Goal: Task Accomplishment & Management: Manage account settings

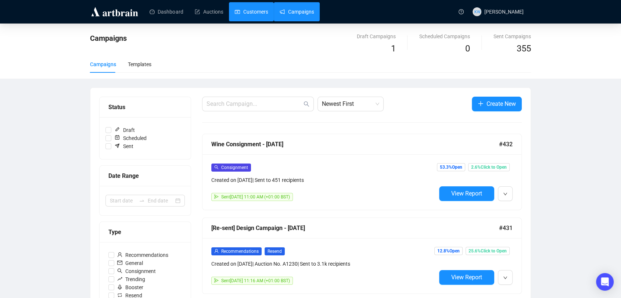
click at [258, 8] on link "Customers" at bounding box center [251, 11] width 33 height 19
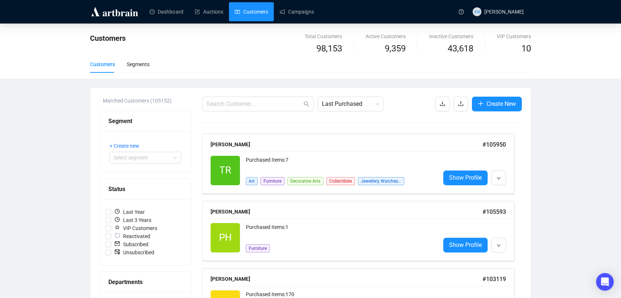
drag, startPoint x: 238, startPoint y: 99, endPoint x: 230, endPoint y: 101, distance: 8.1
click at [230, 101] on input "text" at bounding box center [254, 104] width 96 height 9
paste input "690562353@qq.com"
type input "690562353@qq.com"
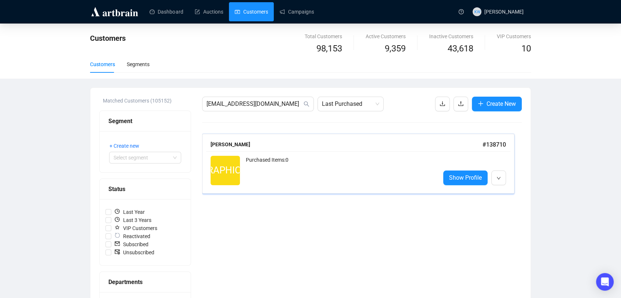
click at [265, 169] on div "Purchased Items: 0" at bounding box center [340, 170] width 188 height 29
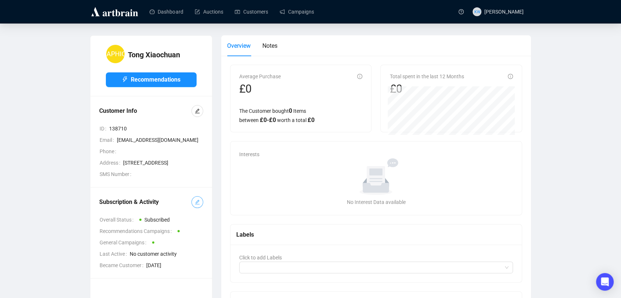
click at [199, 205] on icon "edit" at bounding box center [197, 201] width 5 height 5
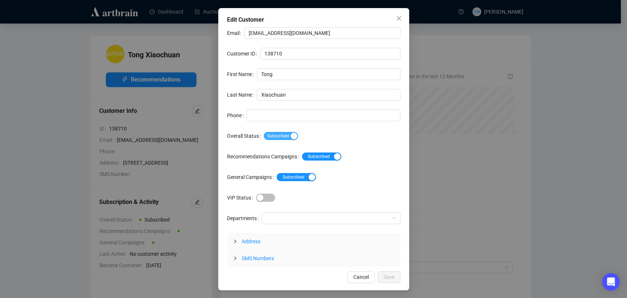
click at [273, 135] on span "Subscribed" at bounding box center [281, 136] width 34 height 8
click at [386, 277] on span "Save" at bounding box center [388, 277] width 11 height 8
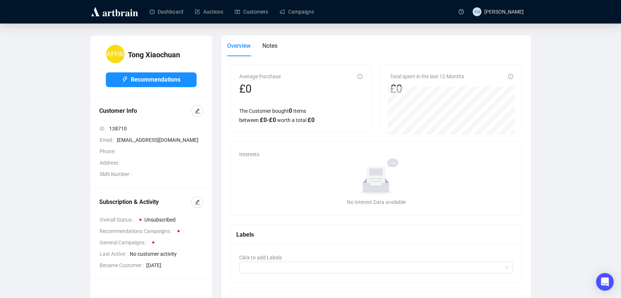
click at [261, 21] on div "Dashboard Auctions Customers Campaigns" at bounding box center [297, 11] width 313 height 23
click at [259, 15] on link "Customers" at bounding box center [251, 11] width 33 height 19
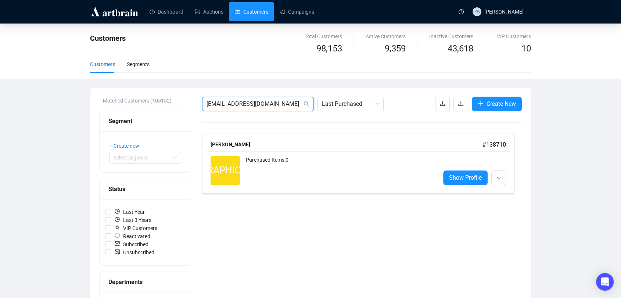
drag, startPoint x: 277, startPoint y: 107, endPoint x: 168, endPoint y: 90, distance: 110.0
paste input "dergmor@gmail"
type input "dergmor@gmail.com"
click at [309, 163] on div "Purchased Items: 31" at bounding box center [340, 163] width 188 height 15
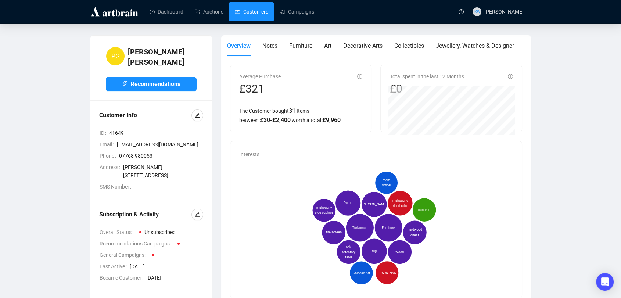
click at [256, 14] on link "Customers" at bounding box center [251, 11] width 33 height 19
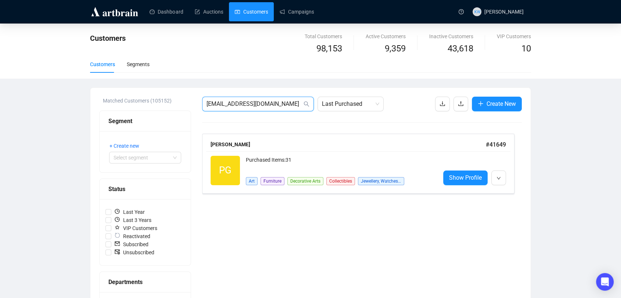
drag, startPoint x: 285, startPoint y: 106, endPoint x: 102, endPoint y: 101, distance: 183.0
paste input "Julia.rontree@sky"
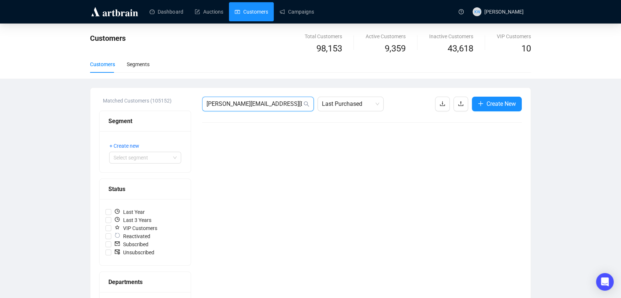
drag, startPoint x: 266, startPoint y: 103, endPoint x: 79, endPoint y: 91, distance: 187.0
click at [79, 91] on div "Customers Total Customers 98,153 Active Customers 9,359 Inactive Customers 43,6…" at bounding box center [310, 272] width 621 height 497
paste input "louise@district-6"
type input "louise@district-6.com"
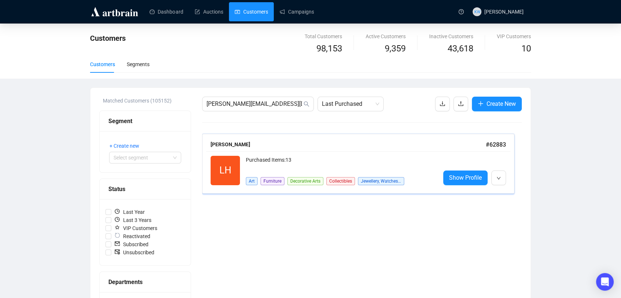
click at [288, 160] on div "Purchased Items: 13" at bounding box center [340, 163] width 188 height 15
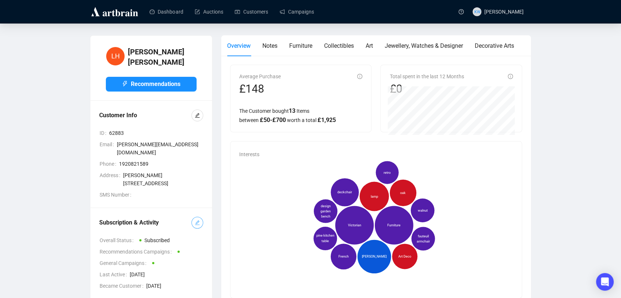
click at [199, 220] on icon "edit" at bounding box center [197, 222] width 5 height 5
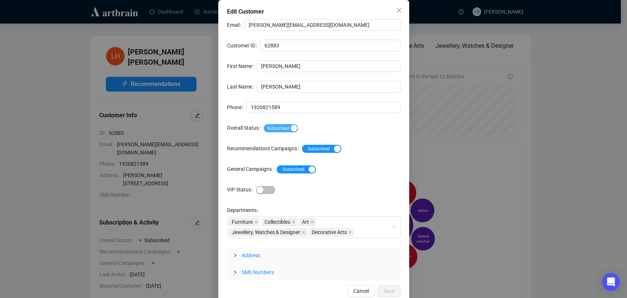
click at [268, 130] on span "Subscribed" at bounding box center [281, 128] width 34 height 8
click at [388, 284] on div "Edit Customer Email louise@district-6.com Customer ID 62883 First Name Louise L…" at bounding box center [313, 152] width 191 height 304
click at [389, 291] on span "Save" at bounding box center [388, 291] width 11 height 8
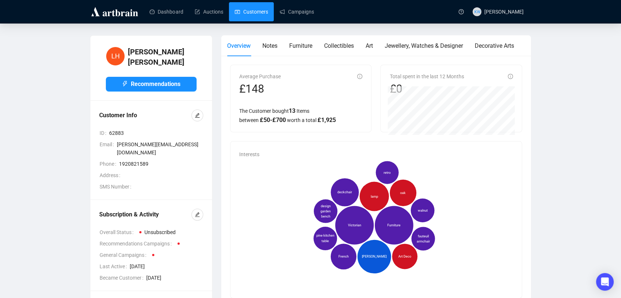
click at [259, 21] on link "Customers" at bounding box center [251, 11] width 33 height 19
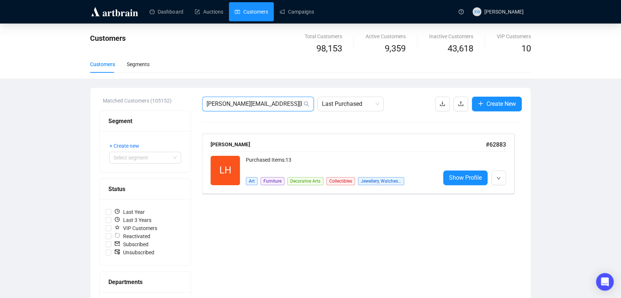
drag, startPoint x: 268, startPoint y: 107, endPoint x: 80, endPoint y: 97, distance: 187.6
click at [80, 97] on div "Customers Total Customers 98,153 Active Customers 9,359 Inactive Customers 43,6…" at bounding box center [310, 272] width 621 height 497
paste input "mercedes.rh@gmail"
type input "mercedes.rh@gmail.com"
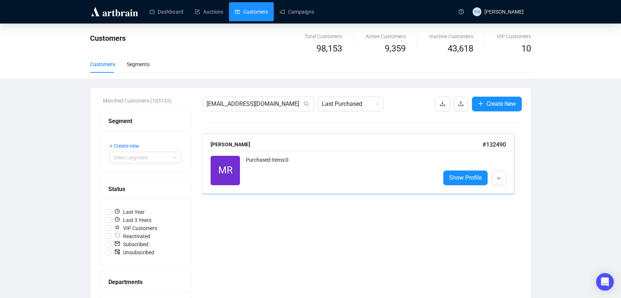
click at [350, 158] on div "Purchased Items: 0" at bounding box center [340, 170] width 188 height 29
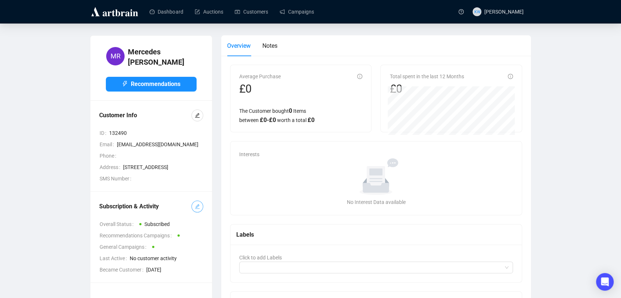
click at [196, 209] on icon "edit" at bounding box center [197, 206] width 5 height 5
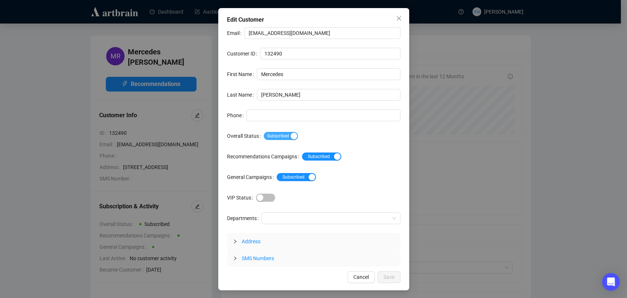
click at [292, 136] on div "button" at bounding box center [294, 136] width 7 height 7
click at [387, 274] on span "Save" at bounding box center [388, 277] width 11 height 8
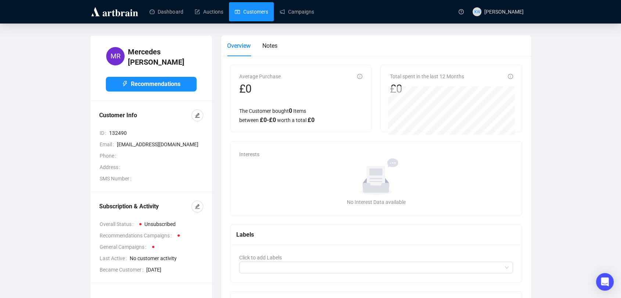
click at [237, 17] on link "Customers" at bounding box center [251, 11] width 33 height 19
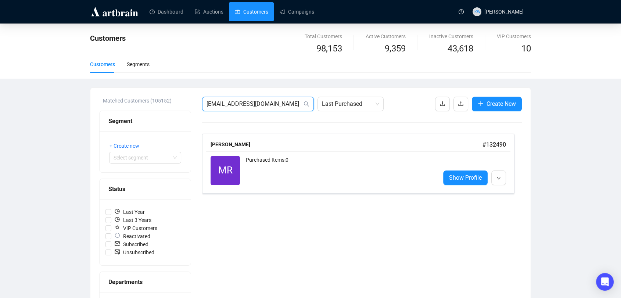
drag, startPoint x: 282, startPoint y: 108, endPoint x: 154, endPoint y: 85, distance: 129.8
click at [154, 85] on div "Customers Total Customers 98,153 Active Customers 9,359 Inactive Customers 43,6…" at bounding box center [310, 272] width 621 height 497
paste input "r@singler.net"
type input "r@singler.net"
click at [284, 147] on div "Russell Singler" at bounding box center [346, 144] width 272 height 8
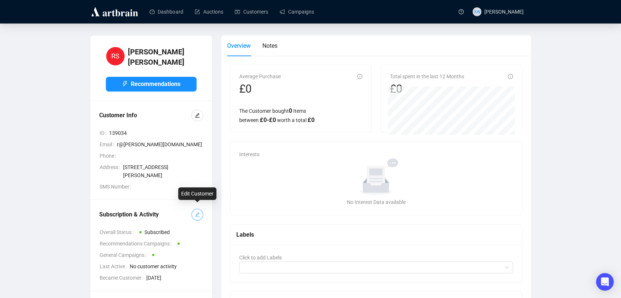
click at [195, 213] on span "button" at bounding box center [197, 214] width 5 height 8
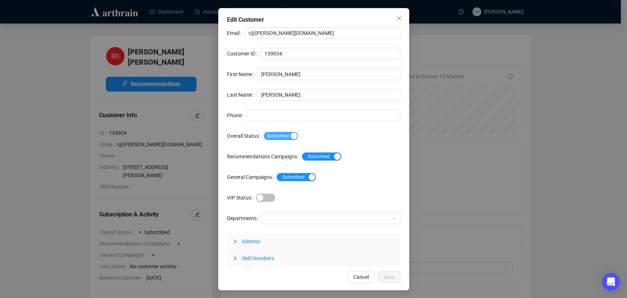
click at [277, 135] on span "Subscribed" at bounding box center [281, 136] width 34 height 8
click at [383, 274] on button "Save" at bounding box center [389, 277] width 23 height 12
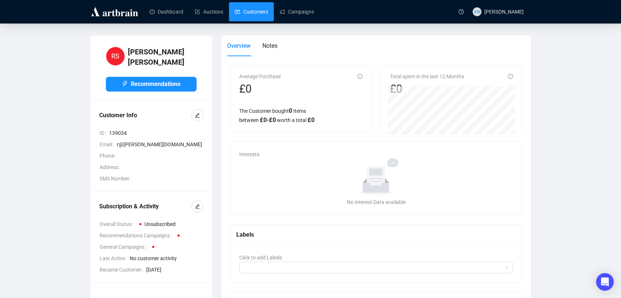
click at [238, 8] on link "Customers" at bounding box center [251, 11] width 33 height 19
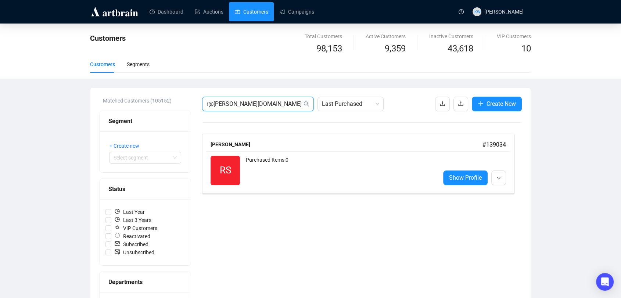
drag, startPoint x: 270, startPoint y: 104, endPoint x: 59, endPoint y: 96, distance: 210.6
click at [59, 96] on div "Customers Total Customers 98,153 Active Customers 9,359 Inactive Customers 43,6…" at bounding box center [310, 272] width 621 height 497
paste input "sallyloscher@gmail.com"
type input "sallyloscher@gmail.com"
click at [288, 158] on div "Purchased Items: 0" at bounding box center [340, 170] width 188 height 29
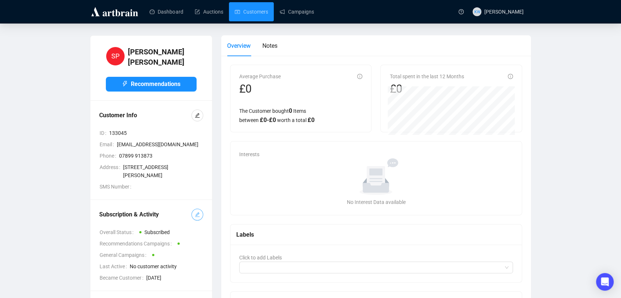
click at [193, 220] on button "button" at bounding box center [197, 215] width 12 height 12
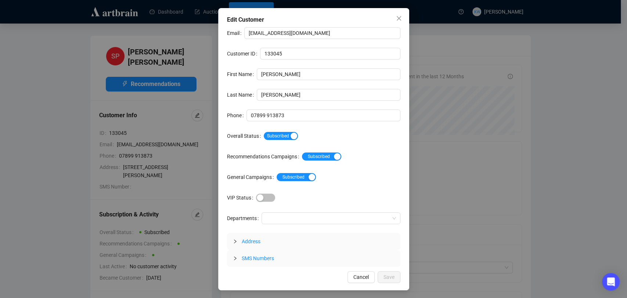
click at [276, 141] on div "Subscribed" at bounding box center [332, 136] width 137 height 12
click at [277, 137] on span "Subscribed" at bounding box center [281, 136] width 34 height 8
click at [388, 281] on button "Save" at bounding box center [389, 277] width 23 height 12
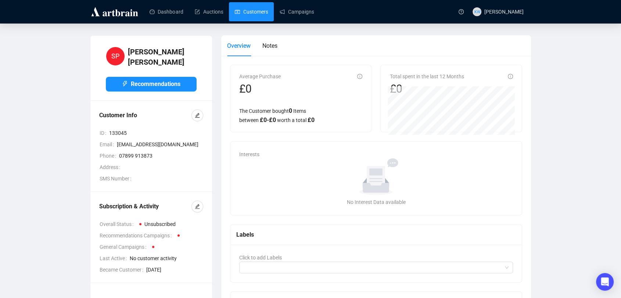
click at [255, 19] on link "Customers" at bounding box center [251, 11] width 33 height 19
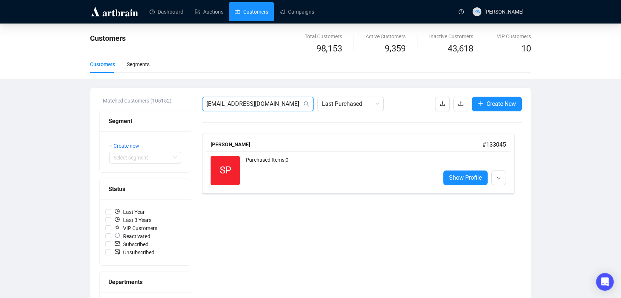
drag, startPoint x: 273, startPoint y: 107, endPoint x: 69, endPoint y: 92, distance: 204.5
click at [69, 92] on div "Customers Total Customers 98,153 Active Customers 9,359 Inactive Customers 43,6…" at bounding box center [310, 272] width 621 height 497
paste input "dwoodthorpe"
type input "sdwoodthorpe@gmail.com"
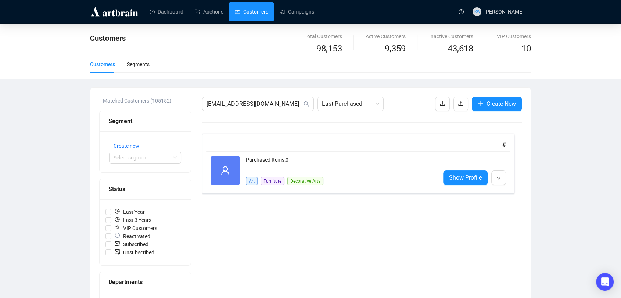
click at [243, 147] on div "#" at bounding box center [357, 144] width 295 height 9
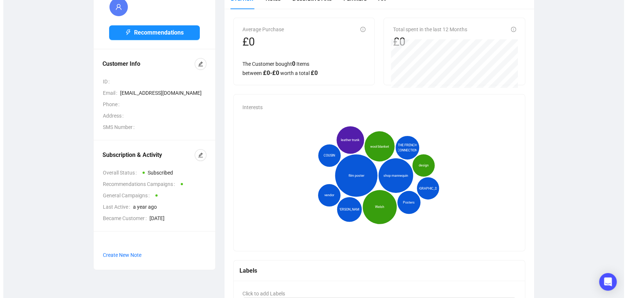
scroll to position [47, 0]
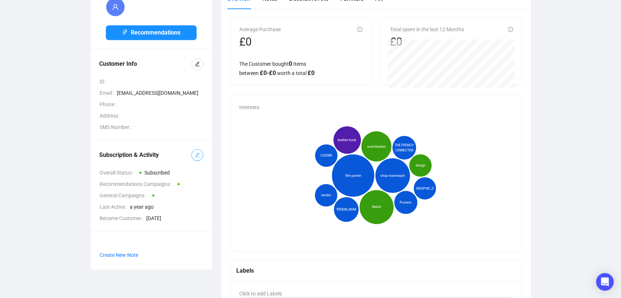
click at [194, 154] on button "button" at bounding box center [197, 155] width 12 height 12
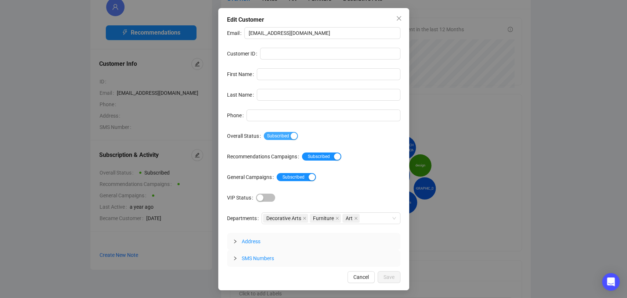
click at [286, 138] on span "Subscribed" at bounding box center [281, 136] width 34 height 8
click at [391, 276] on span "Save" at bounding box center [388, 277] width 11 height 8
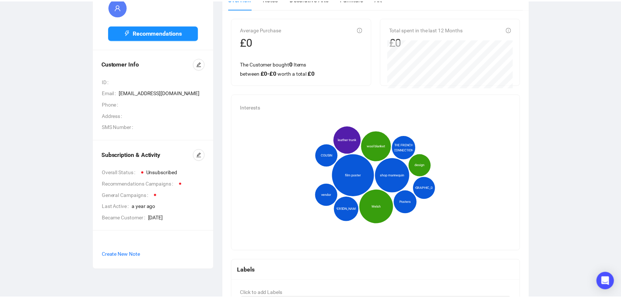
scroll to position [0, 0]
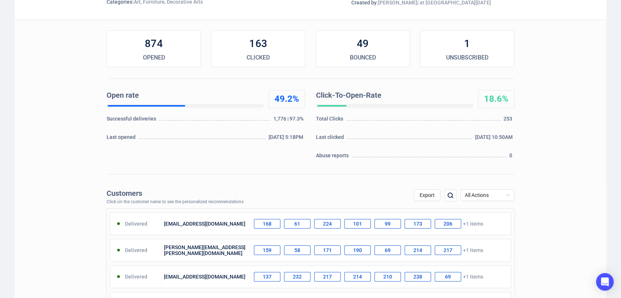
scroll to position [92, 0]
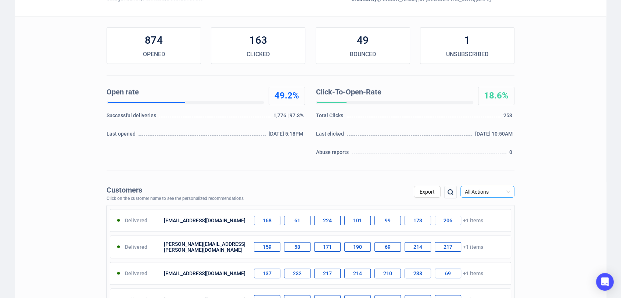
click at [485, 192] on span "All Actions" at bounding box center [487, 191] width 45 height 11
click at [480, 254] on div "Unsubscribe" at bounding box center [487, 253] width 42 height 8
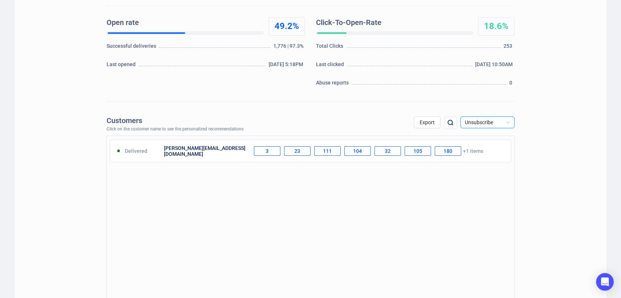
scroll to position [166, 0]
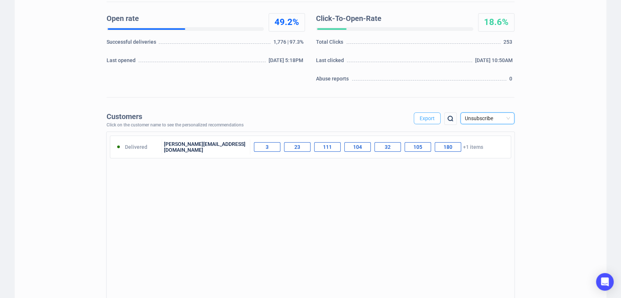
click at [427, 115] on span "Export" at bounding box center [426, 118] width 15 height 6
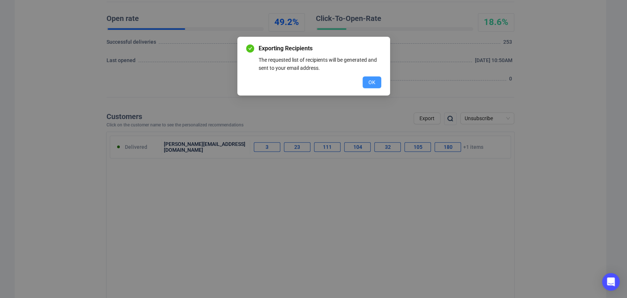
click at [370, 82] on span "OK" at bounding box center [371, 82] width 7 height 8
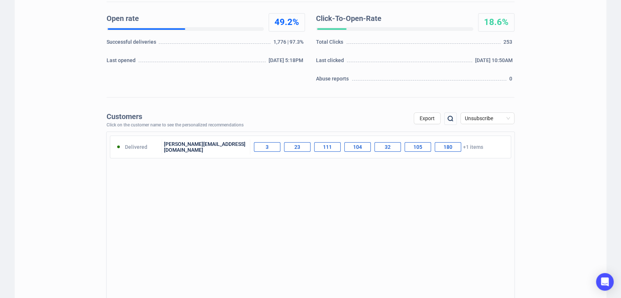
scroll to position [0, 0]
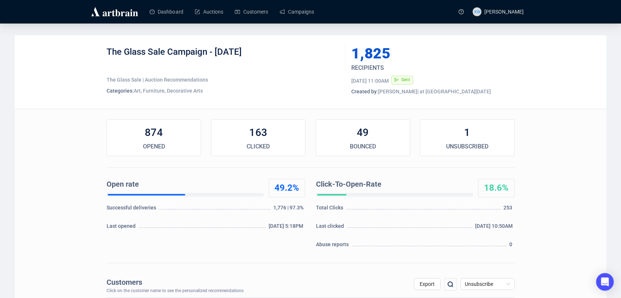
drag, startPoint x: 267, startPoint y: 55, endPoint x: 104, endPoint y: 51, distance: 163.1
click at [104, 51] on div "The Glass Sale Campaign - [DATE] The Glass Sale | Auction Recommendations Categ…" at bounding box center [310, 71] width 591 height 73
copy div "The Glass Sale Campaign - [DATE]"
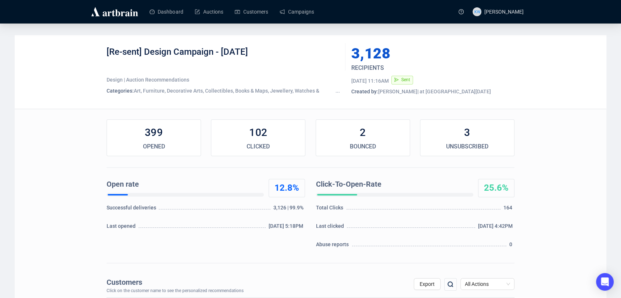
scroll to position [18, 0]
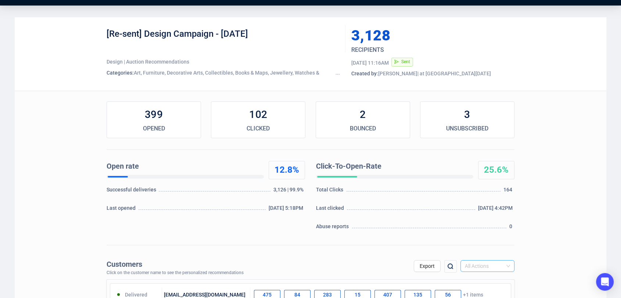
click at [491, 260] on span "All Actions" at bounding box center [487, 265] width 45 height 11
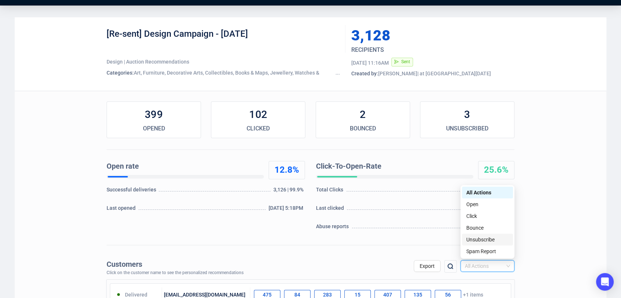
click at [482, 237] on div "Unsubscribe" at bounding box center [487, 239] width 42 height 8
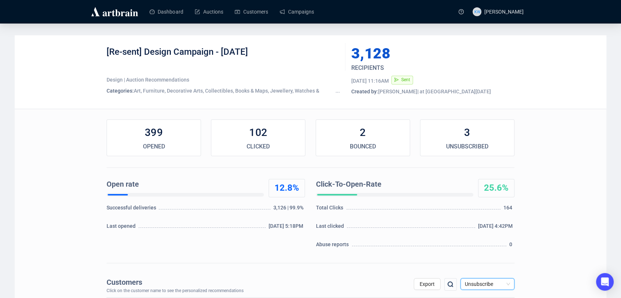
scroll to position [86, 0]
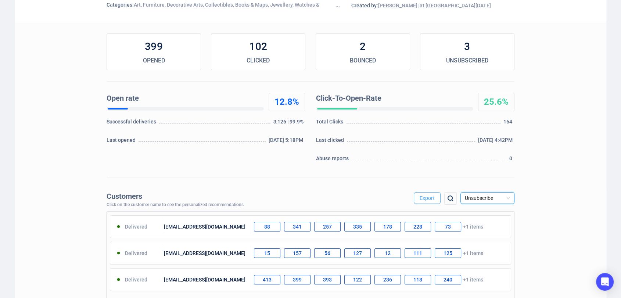
click at [422, 201] on button "Export" at bounding box center [427, 198] width 27 height 12
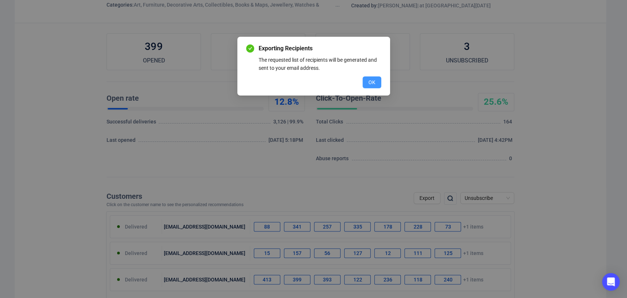
click at [372, 86] on span "OK" at bounding box center [371, 82] width 7 height 8
click at [372, 86] on div "Exporting Recipients The requested list of recipients will be generated and sen…" at bounding box center [313, 149] width 627 height 298
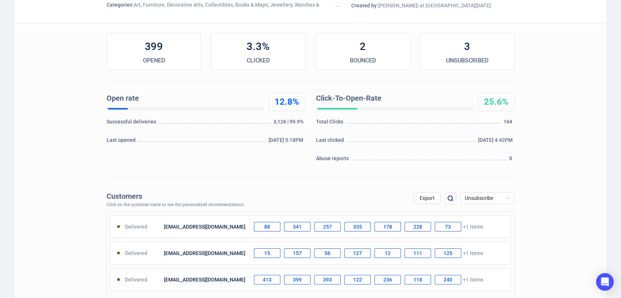
scroll to position [0, 0]
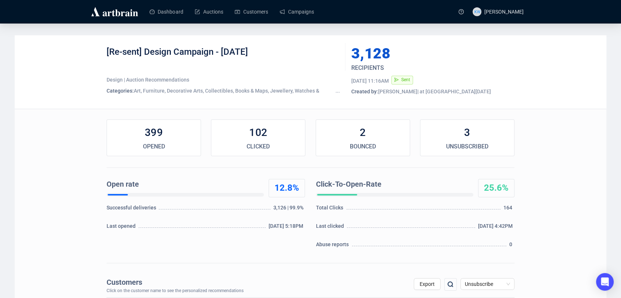
drag, startPoint x: 298, startPoint y: 48, endPoint x: 89, endPoint y: 42, distance: 209.5
click at [89, 42] on div "[Re-sent] Design Campaign - October 2025 Design | Auction Recommendations Categ…" at bounding box center [310, 71] width 591 height 73
copy div "[Re-sent] Design Campaign - October 2025"
